Goal: Task Accomplishment & Management: Manage account settings

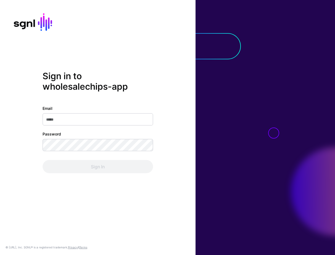
type input "**********"
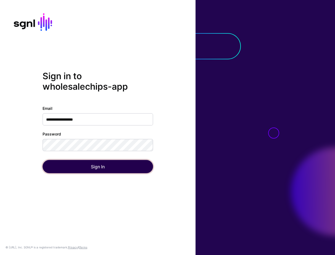
click at [52, 163] on button "Sign In" at bounding box center [98, 166] width 111 height 13
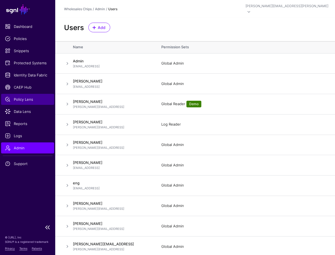
click at [22, 97] on span "Policy Lens" at bounding box center [27, 100] width 45 height 6
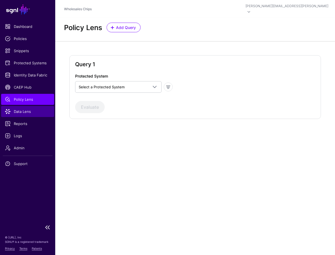
click at [20, 110] on span "Data Lens" at bounding box center [27, 112] width 45 height 6
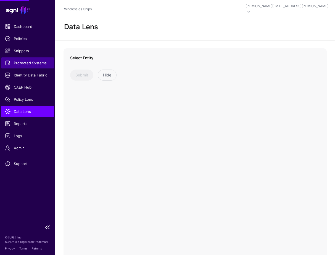
click at [23, 62] on span "Protected Systems" at bounding box center [27, 63] width 45 height 6
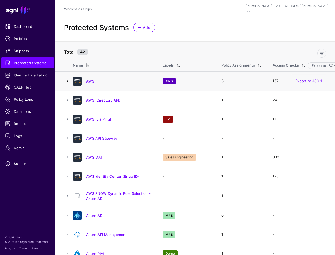
click at [68, 78] on link at bounding box center [67, 81] width 7 height 7
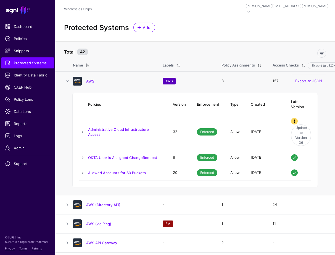
scroll to position [0, 6]
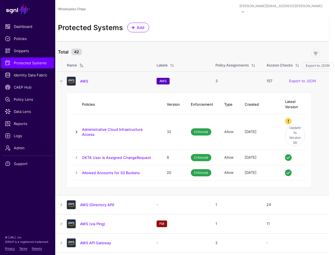
click at [77, 129] on link at bounding box center [76, 132] width 7 height 7
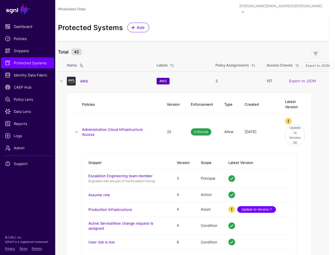
click at [250, 206] on link "Update to Version 7" at bounding box center [256, 209] width 39 height 7
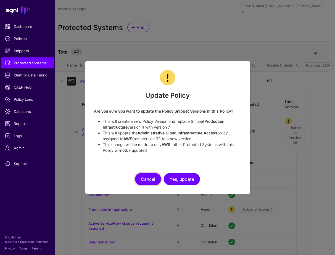
click at [142, 176] on button "Cancel" at bounding box center [148, 179] width 26 height 12
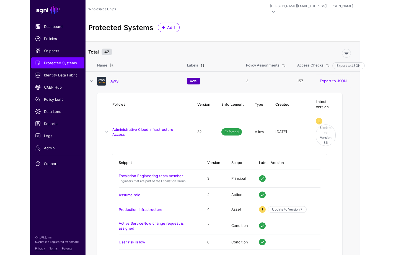
scroll to position [0, 0]
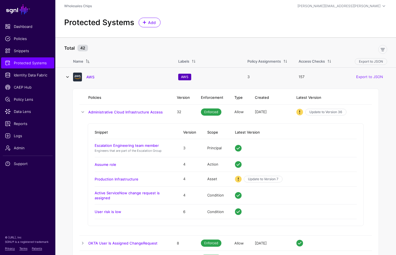
click at [67, 77] on link at bounding box center [67, 77] width 7 height 7
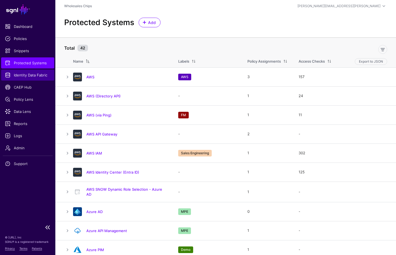
click at [22, 74] on span "Identity Data Fabric" at bounding box center [27, 75] width 45 height 6
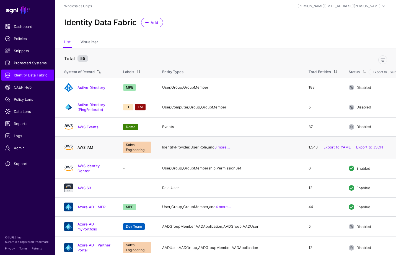
click at [87, 145] on link "AWS IAM" at bounding box center [85, 147] width 16 height 4
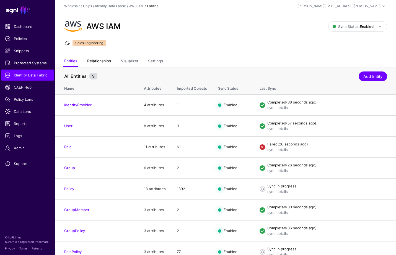
click at [96, 57] on link "Relationships" at bounding box center [99, 61] width 24 height 11
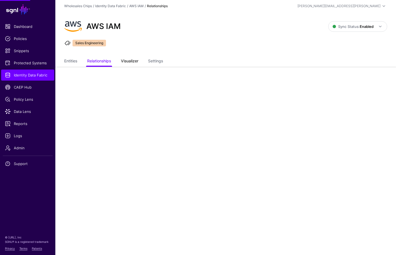
click at [130, 58] on link "Visualizer" at bounding box center [129, 61] width 17 height 11
click at [161, 57] on link "Settings" at bounding box center [155, 61] width 15 height 11
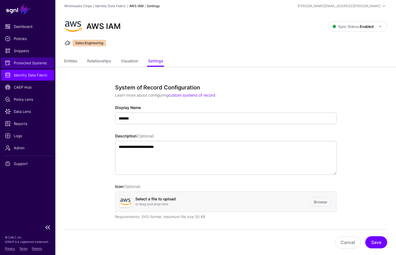
click at [23, 61] on span "Protected Systems" at bounding box center [27, 63] width 45 height 6
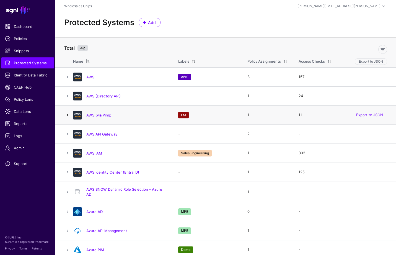
click at [67, 116] on link at bounding box center [67, 115] width 7 height 7
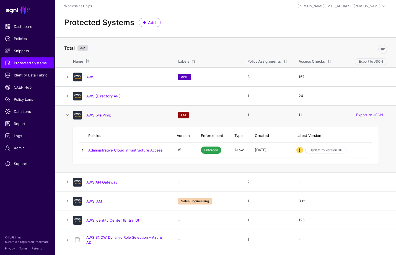
click at [81, 149] on link at bounding box center [82, 150] width 7 height 7
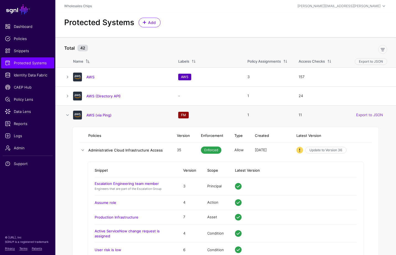
click at [98, 149] on link "Administrative Cloud Infrastructure Access" at bounding box center [125, 150] width 74 height 4
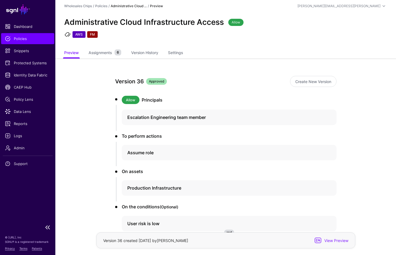
click at [31, 39] on span "Policies" at bounding box center [27, 39] width 45 height 6
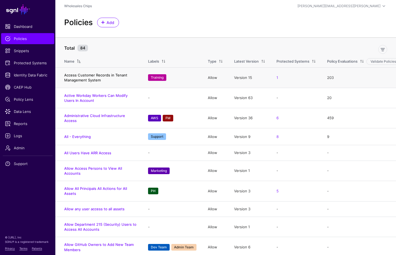
click at [73, 80] on link "Access Customer Records in Tenant Management System" at bounding box center [95, 77] width 63 height 9
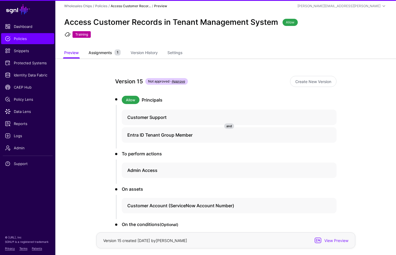
click at [102, 55] on span "Assignments" at bounding box center [100, 53] width 26 height 6
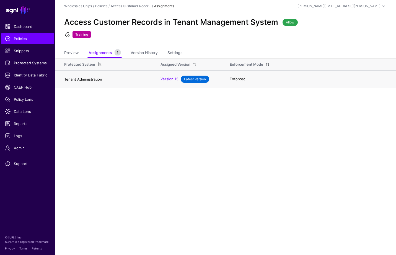
click at [80, 79] on link "Tenant Administration" at bounding box center [83, 79] width 38 height 4
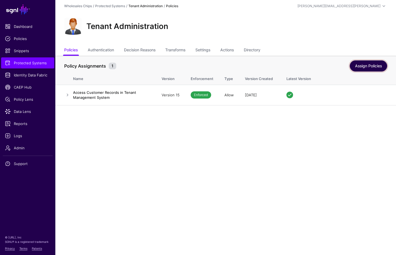
click at [362, 66] on link "Assign Policies" at bounding box center [367, 66] width 37 height 11
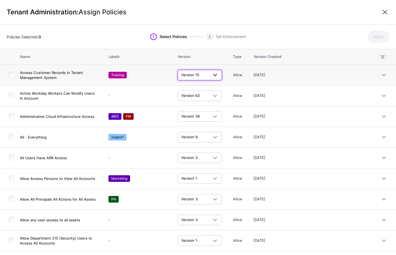
click at [194, 76] on span "Version 15" at bounding box center [190, 75] width 18 height 4
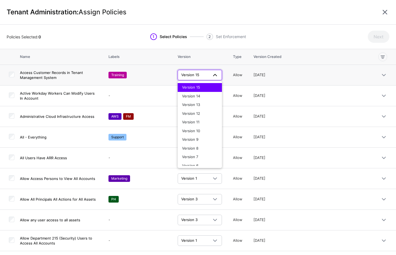
click at [194, 76] on span "Version 15" at bounding box center [190, 75] width 18 height 4
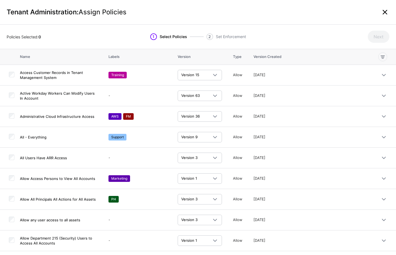
click link
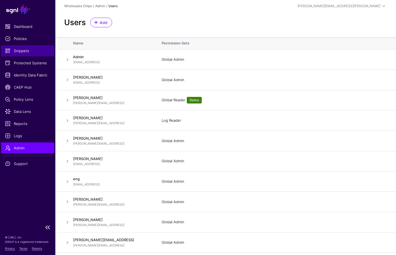
click at [21, 53] on span "Snippets" at bounding box center [27, 51] width 45 height 6
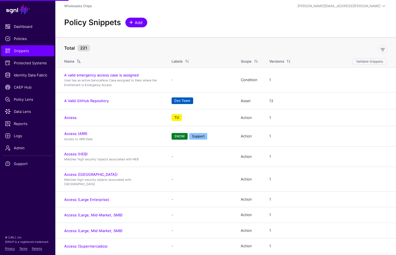
click at [135, 25] on link "Add" at bounding box center [136, 23] width 22 height 10
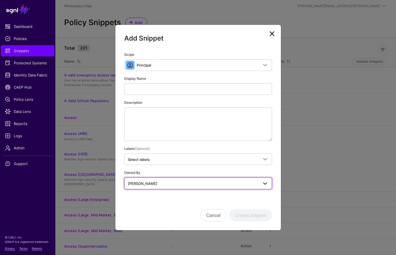
click at [191, 187] on link "[PERSON_NAME]" at bounding box center [198, 184] width 148 height 12
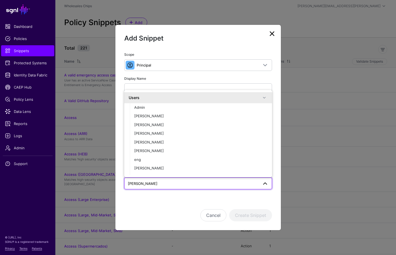
click at [174, 210] on div "Cancel Create Snippet" at bounding box center [198, 216] width 148 height 12
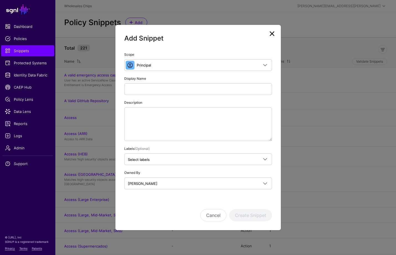
click at [271, 36] on link at bounding box center [271, 33] width 9 height 9
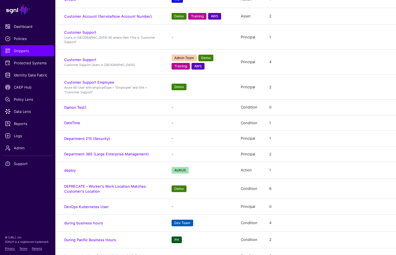
scroll to position [988, 0]
